Goal: Transaction & Acquisition: Book appointment/travel/reservation

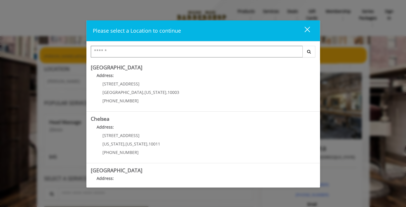
scroll to position [133, 0]
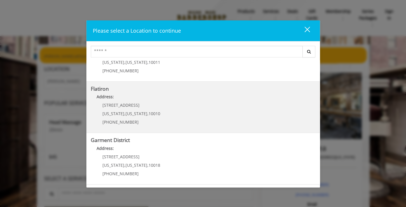
click at [214, 86] on div "Flatiron Address: 10 E 23rd St New York , New York , 10010 (917) 475-1765" at bounding box center [202, 108] width 233 height 52
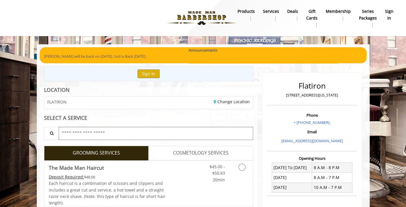
click at [183, 131] on input "text" at bounding box center [156, 133] width 195 height 13
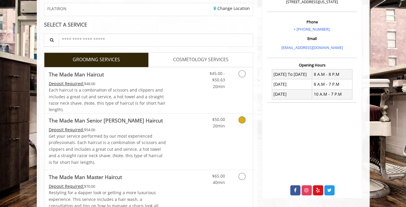
click at [183, 131] on link "Discounted Price" at bounding box center [183, 141] width 35 height 56
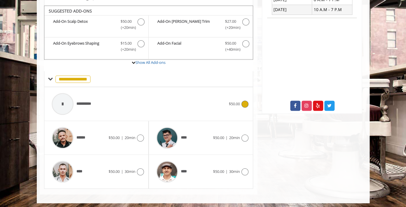
scroll to position [180, 0]
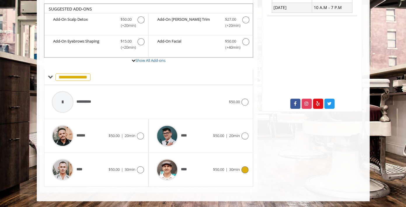
click at [183, 164] on span "****" at bounding box center [172, 170] width 39 height 28
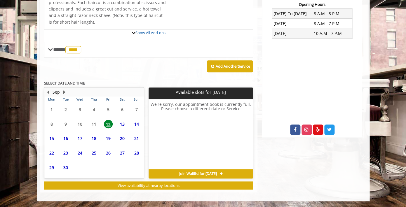
scroll to position [207, 0]
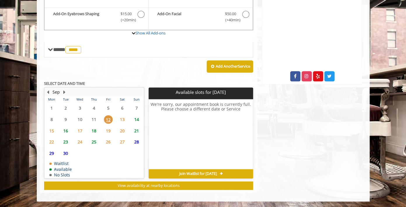
click at [125, 120] on span "13" at bounding box center [122, 119] width 9 height 8
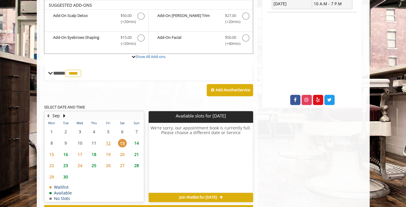
click at [138, 145] on span "14" at bounding box center [136, 143] width 9 height 8
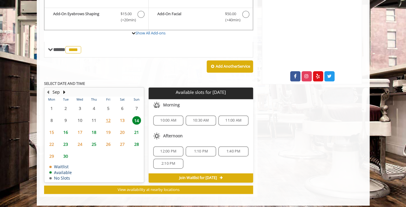
scroll to position [212, 0]
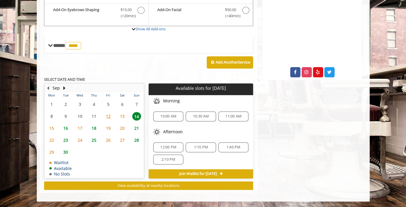
click at [67, 127] on span "16" at bounding box center [65, 128] width 9 height 8
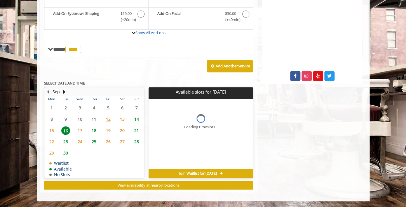
scroll to position [207, 0]
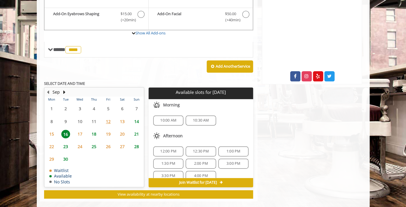
click at [80, 132] on span "17" at bounding box center [80, 134] width 9 height 8
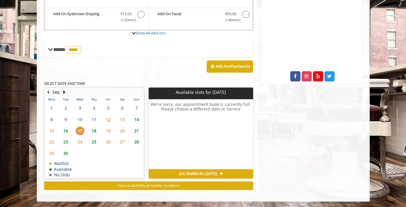
click at [95, 131] on span "18" at bounding box center [94, 131] width 9 height 8
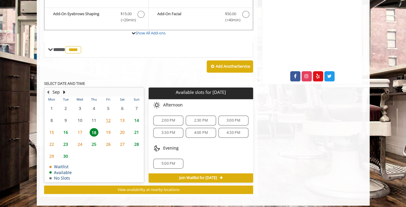
scroll to position [212, 0]
